Goal: Task Accomplishment & Management: Manage account settings

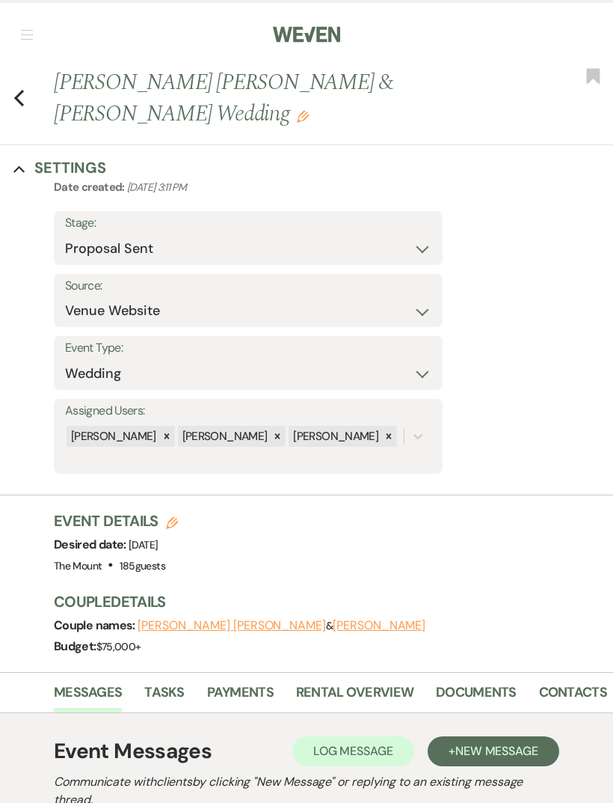
click at [31, 36] on button "button" at bounding box center [27, 34] width 12 height 9
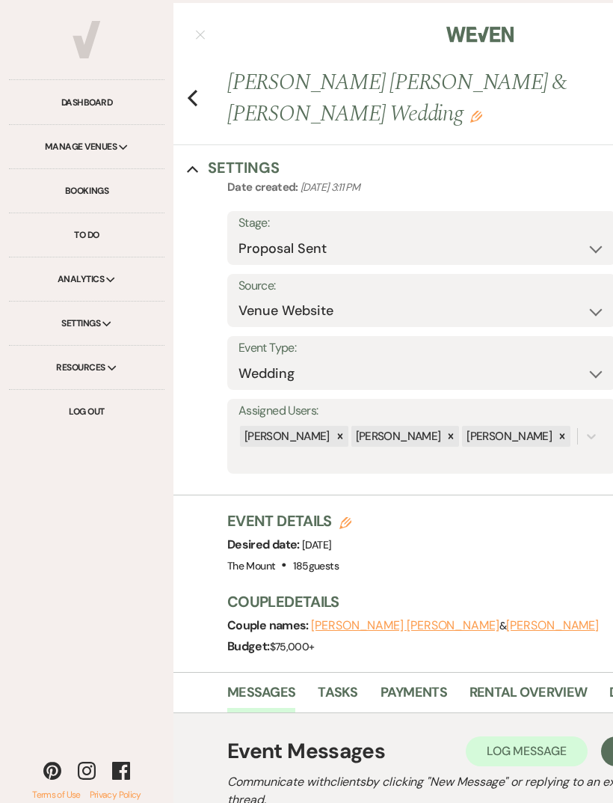
click at [105, 104] on link "Dashboard" at bounding box center [87, 103] width 156 height 44
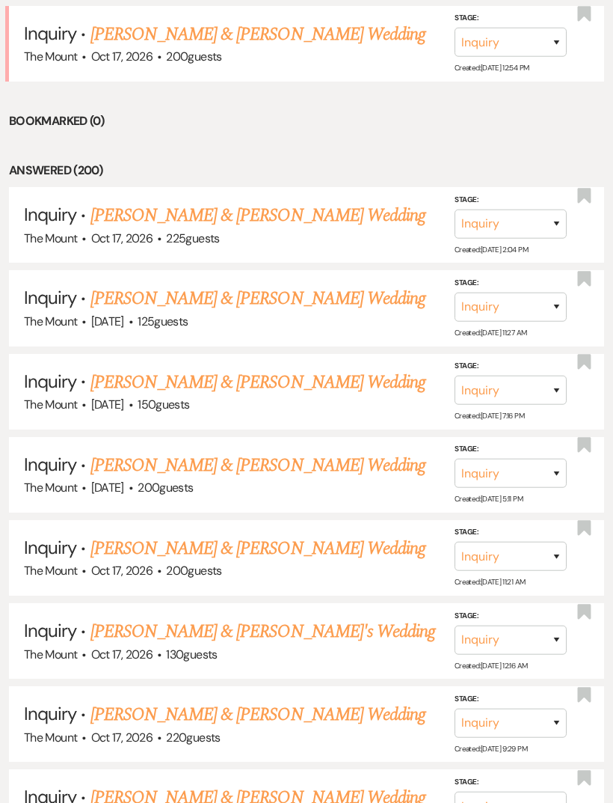
scroll to position [1154, 0]
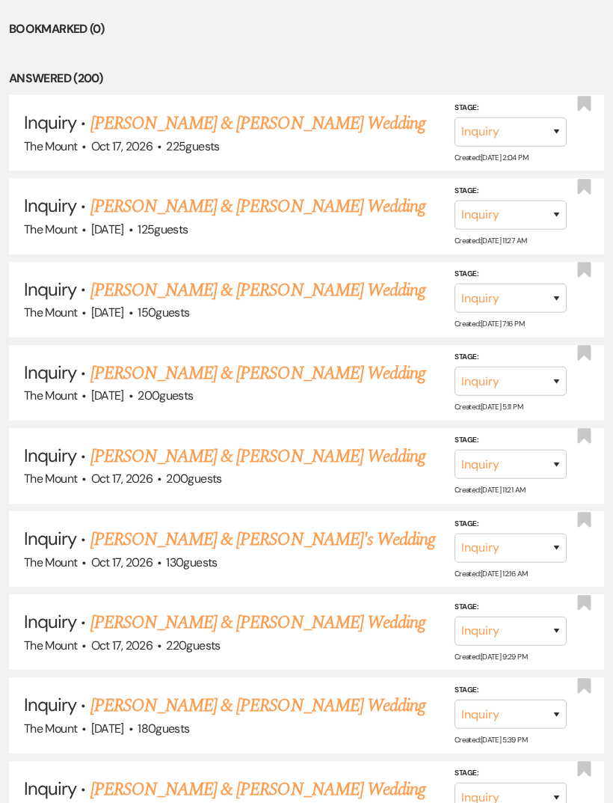
click at [286, 114] on link "[PERSON_NAME] & [PERSON_NAME] Wedding" at bounding box center [258, 123] width 335 height 27
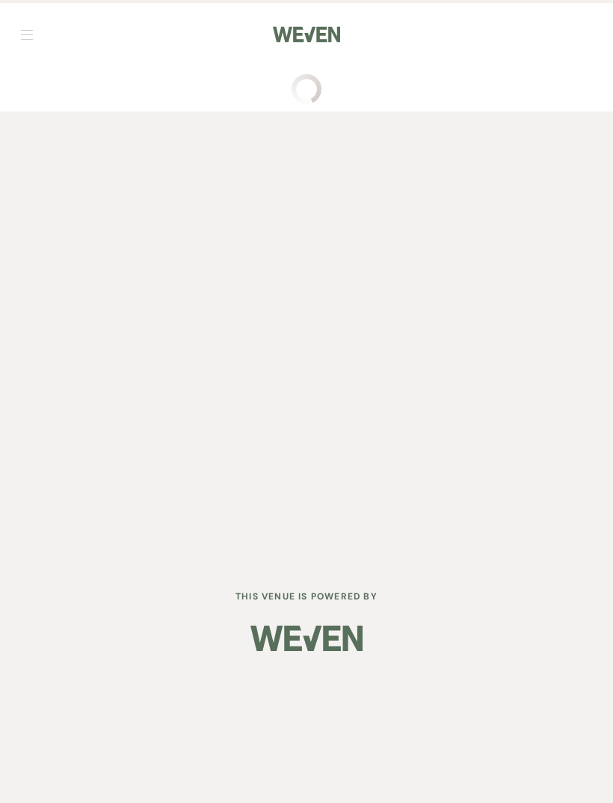
select select "5"
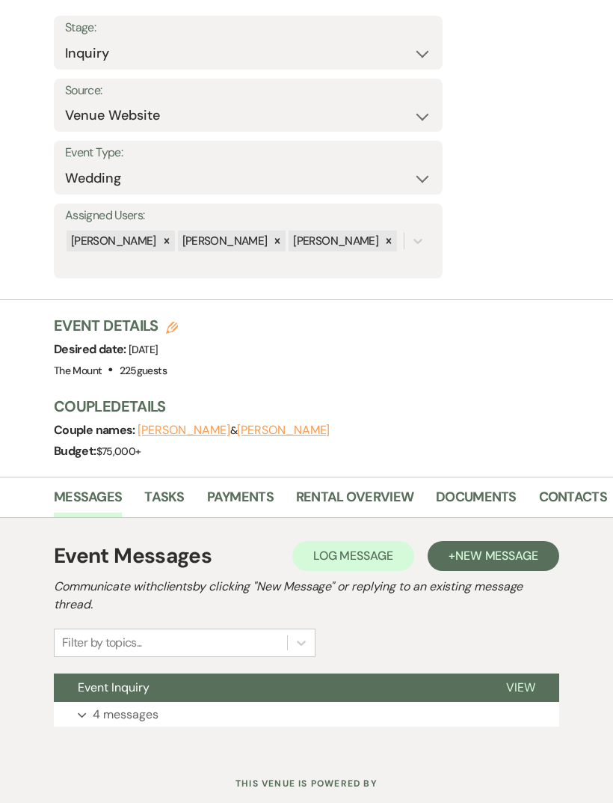
scroll to position [168, 0]
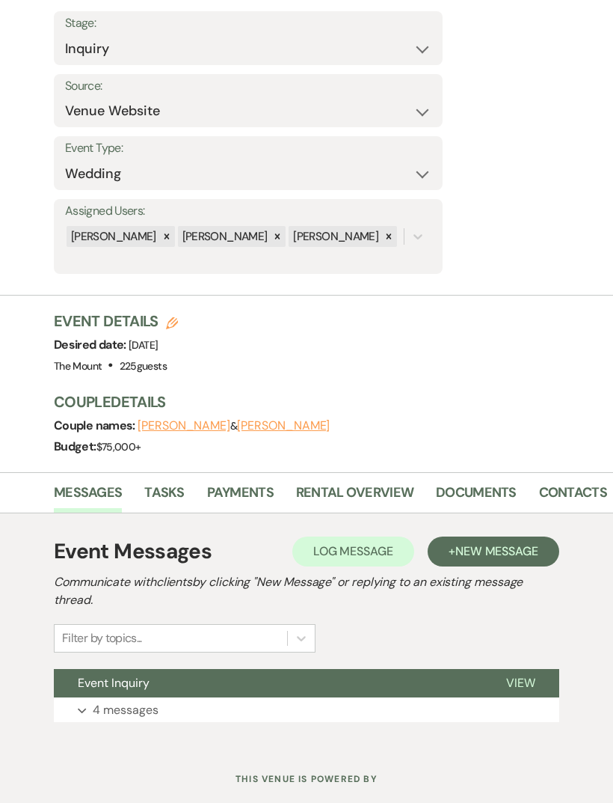
click at [127, 701] on p "4 messages" at bounding box center [126, 709] width 66 height 19
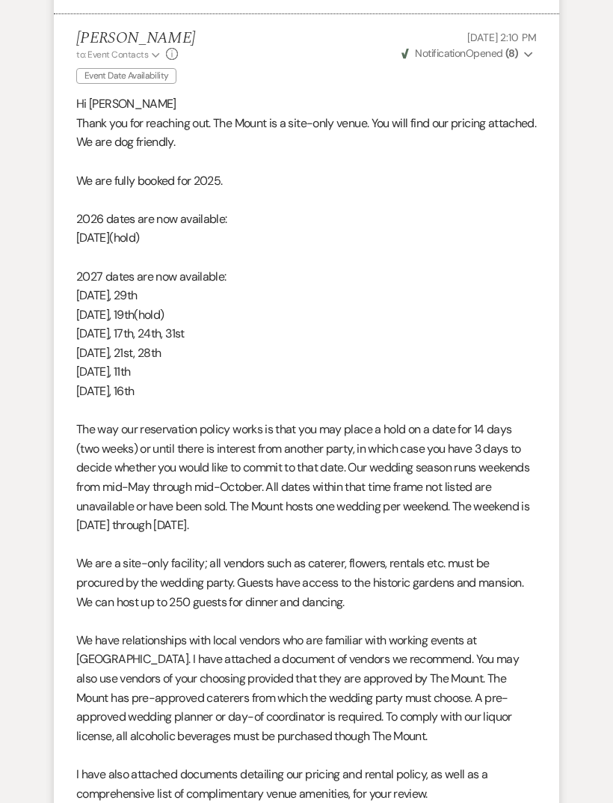
scroll to position [1155, 0]
